Goal: Find contact information: Find contact information

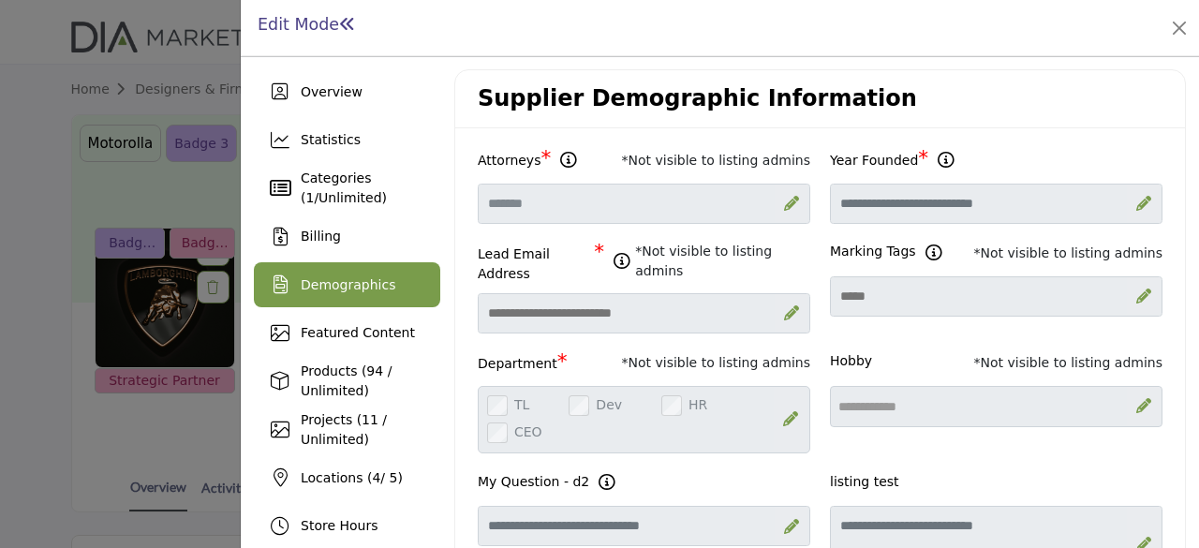
click at [304, 29] on h1 "Edit Mode" at bounding box center [307, 25] width 98 height 20
click at [1181, 33] on button "Close" at bounding box center [1179, 28] width 26 height 26
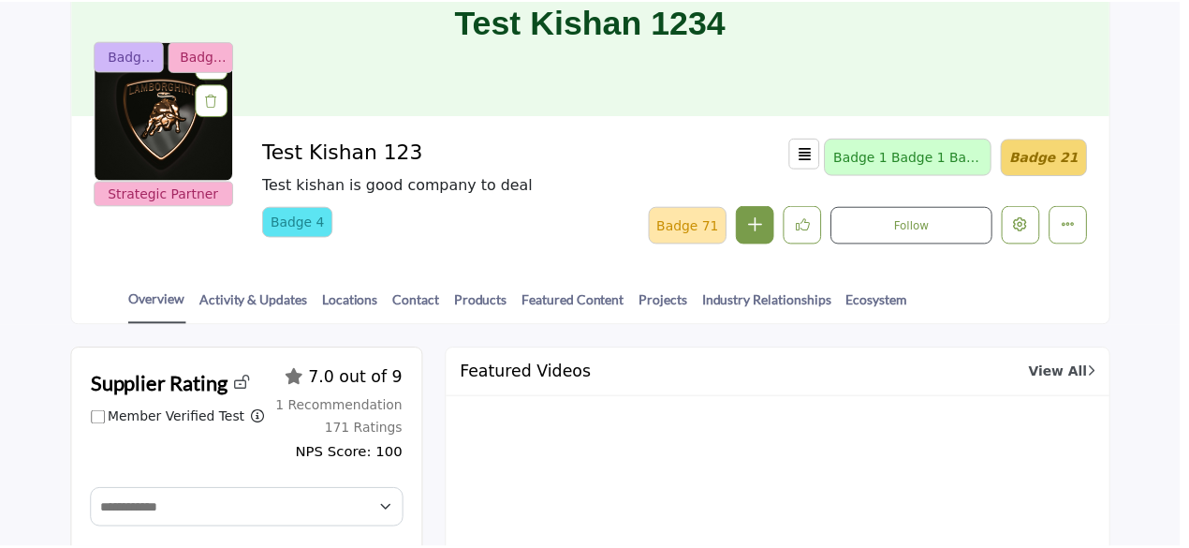
scroll to position [37, 0]
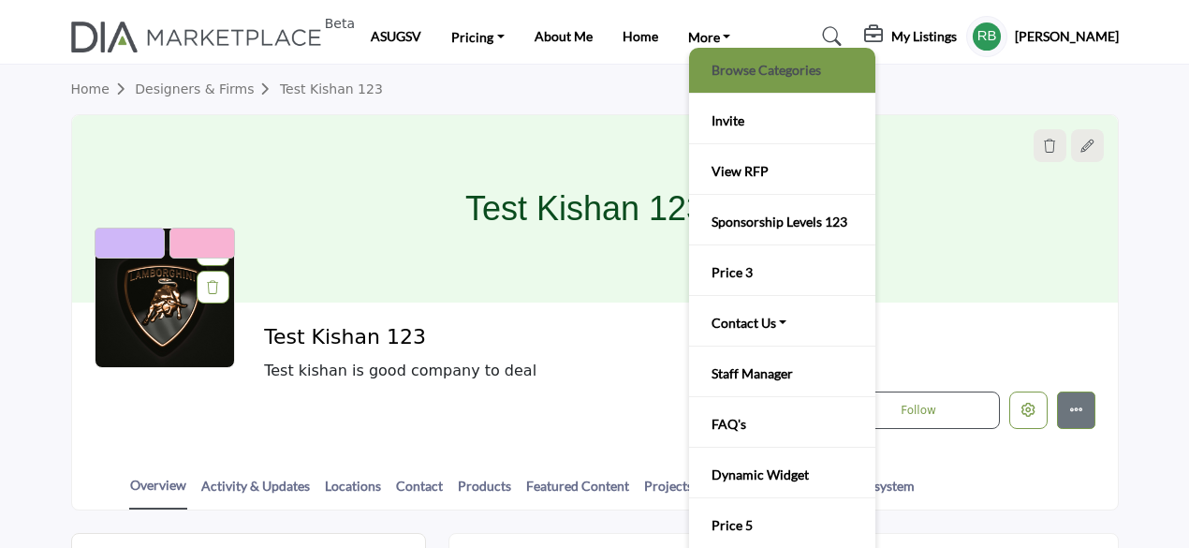
click at [741, 71] on link "Browse Categories" at bounding box center [783, 70] width 168 height 26
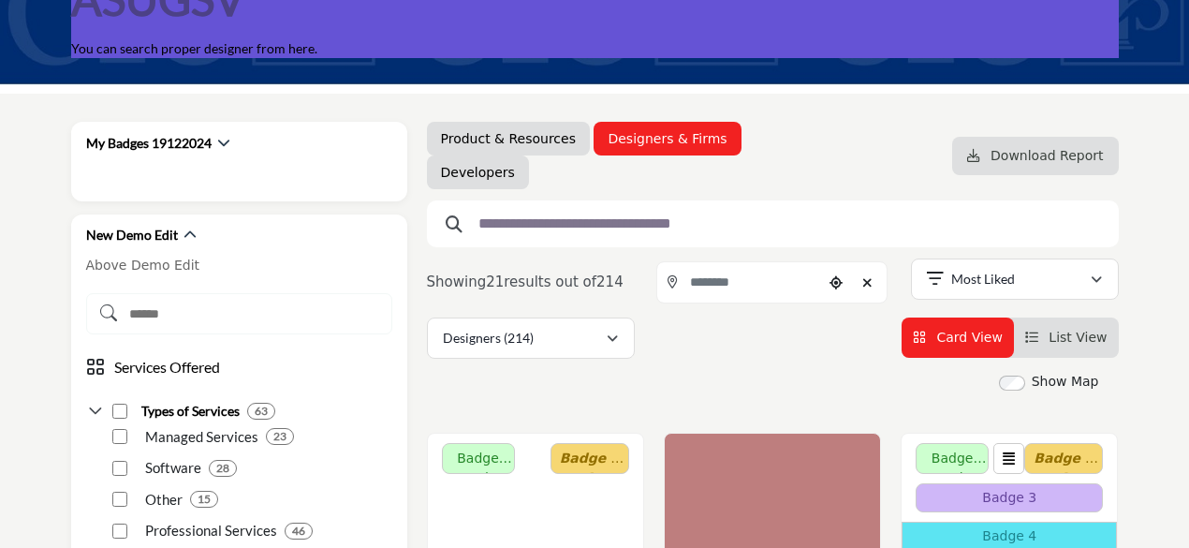
scroll to position [187, 0]
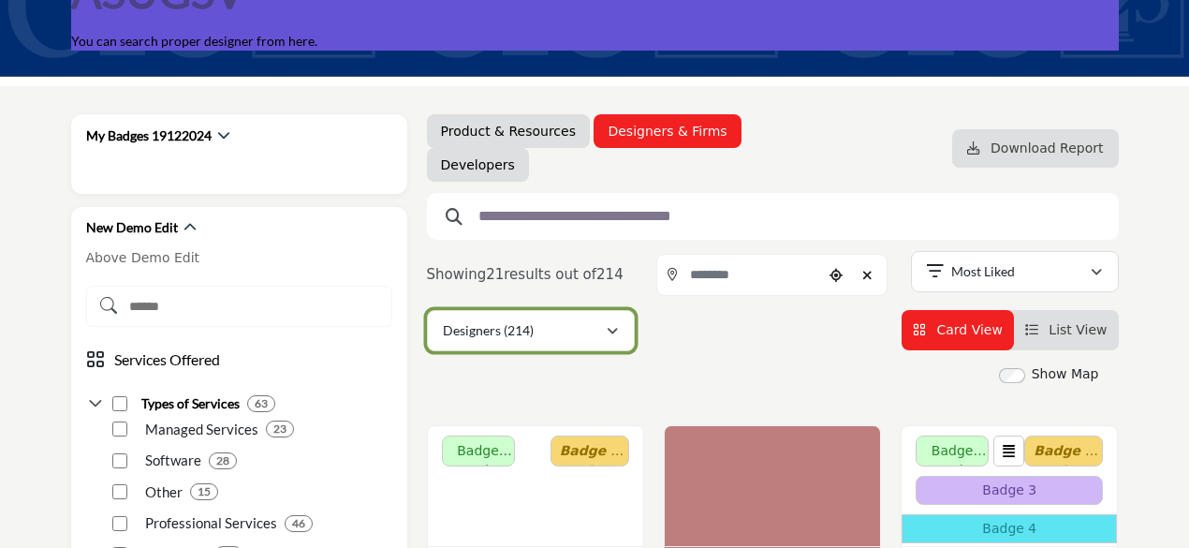
click at [620, 340] on button "Designers (214)" at bounding box center [531, 330] width 208 height 41
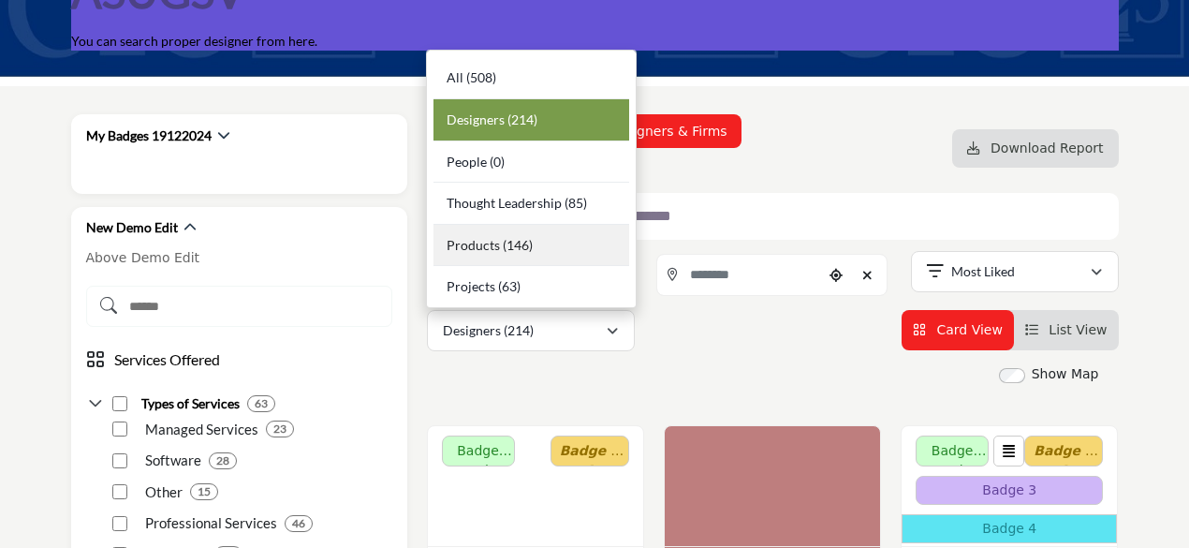
click at [508, 255] on div "Products (146)" at bounding box center [532, 246] width 196 height 42
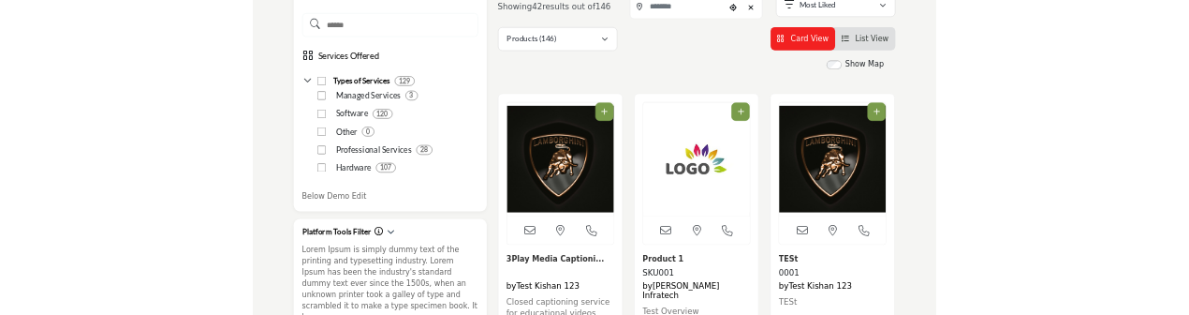
scroll to position [843, 0]
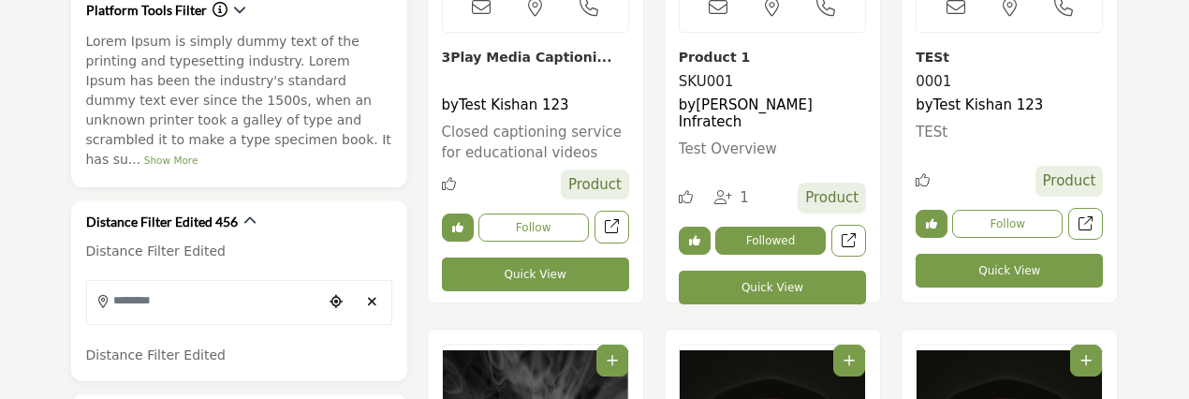
click at [819, 308] on div "View email address of this listing SKU001 by 2 1" at bounding box center [772, 46] width 237 height 553
click at [819, 301] on div "View email address of this listing Call Number Active SKU001 by 2" at bounding box center [772, 37] width 215 height 532
